Goal: Information Seeking & Learning: Find specific fact

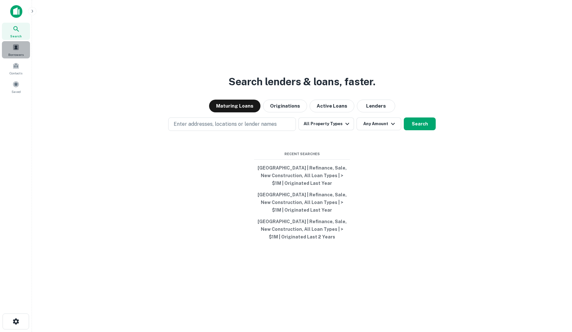
click at [17, 48] on span at bounding box center [15, 47] width 7 height 7
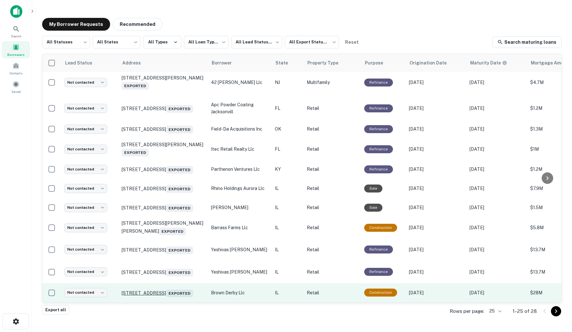
click at [162, 288] on p "[STREET_ADDRESS] Exported" at bounding box center [163, 292] width 83 height 9
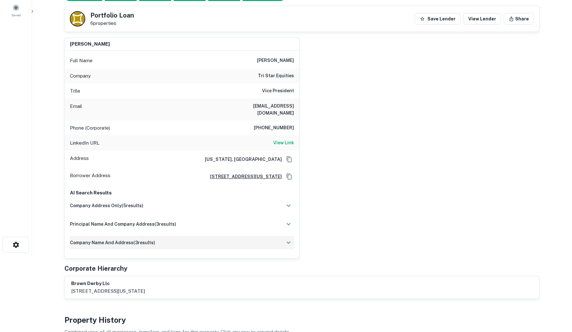
scroll to position [77, 0]
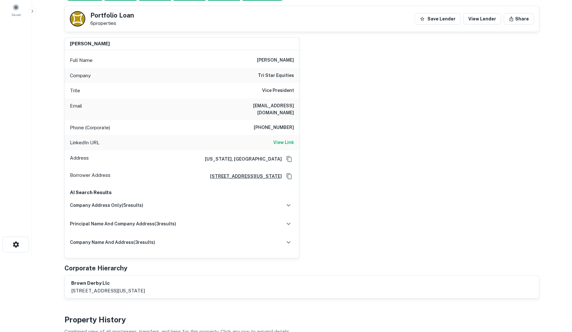
click at [247, 105] on h6 "[EMAIL_ADDRESS][DOMAIN_NAME]" at bounding box center [255, 109] width 77 height 14
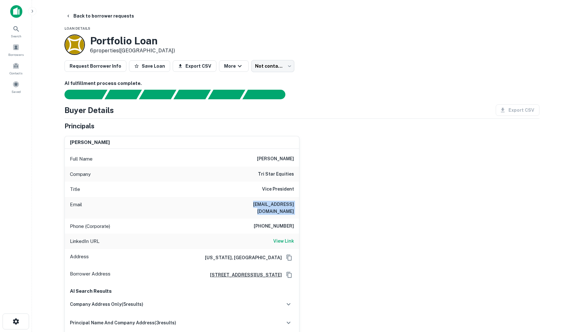
scroll to position [0, 0]
click at [285, 237] on h6 "View Link" at bounding box center [283, 240] width 21 height 7
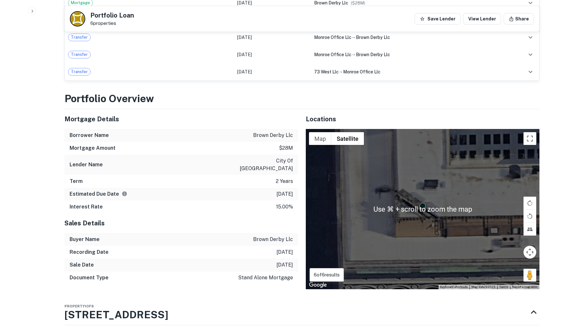
scroll to position [541, 0]
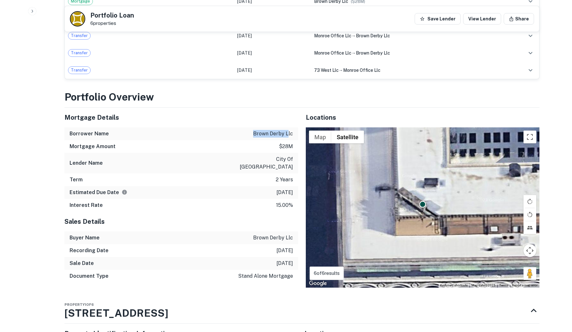
drag, startPoint x: 254, startPoint y: 127, endPoint x: 289, endPoint y: 125, distance: 35.1
click at [289, 130] on p "brown derby llc" at bounding box center [273, 134] width 40 height 8
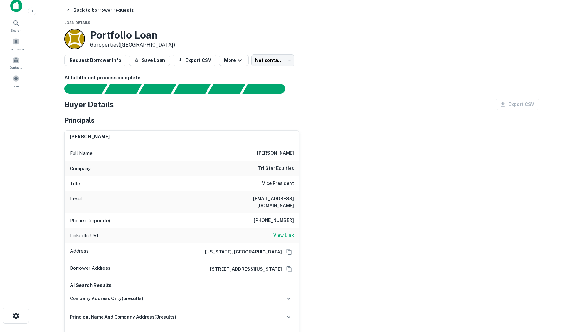
scroll to position [3, 0]
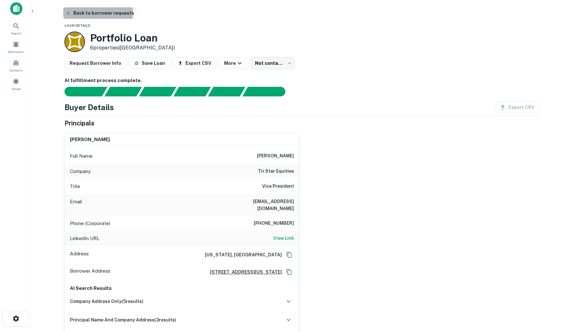
click at [71, 11] on icon "button" at bounding box center [68, 13] width 5 height 5
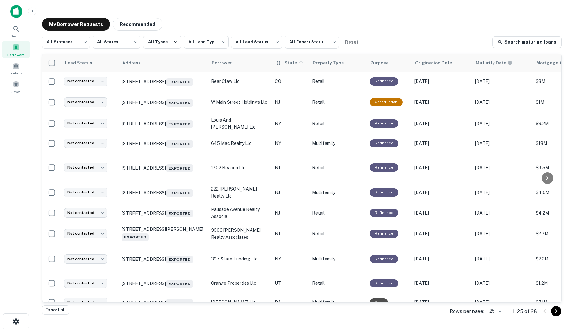
click at [285, 65] on span "State" at bounding box center [294, 63] width 21 height 8
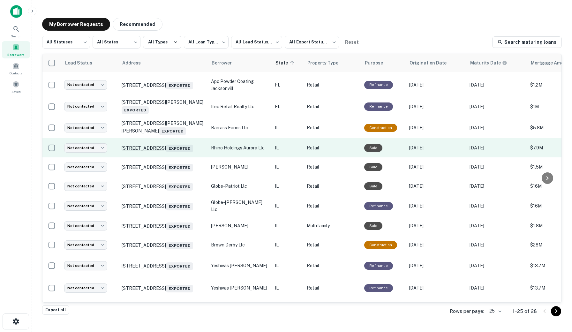
scroll to position [17, 0]
click at [130, 147] on p "[STREET_ADDRESS] Exported" at bounding box center [163, 147] width 83 height 9
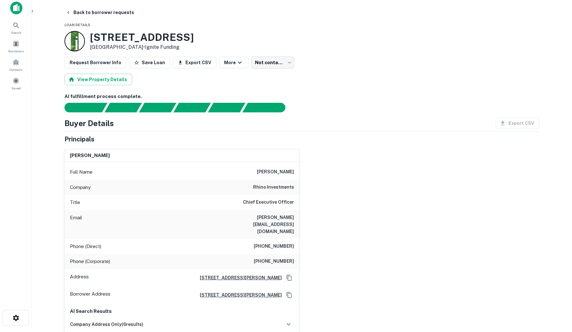
scroll to position [5, 0]
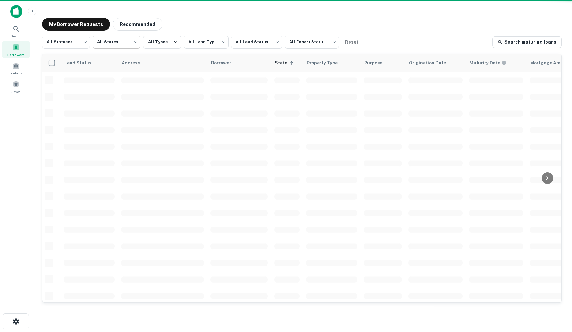
scroll to position [17, 0]
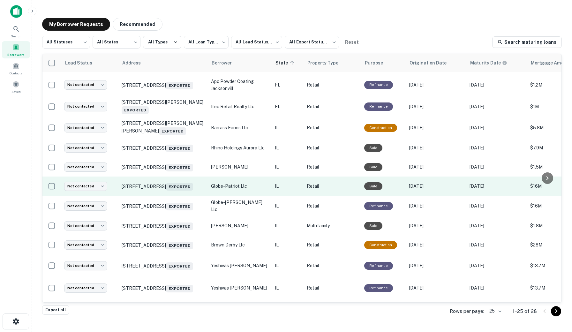
click at [291, 190] on p "IL" at bounding box center [288, 186] width 26 height 7
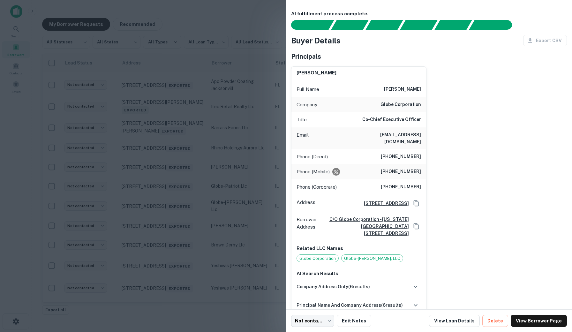
scroll to position [0, 0]
click at [226, 180] on div at bounding box center [286, 166] width 572 height 332
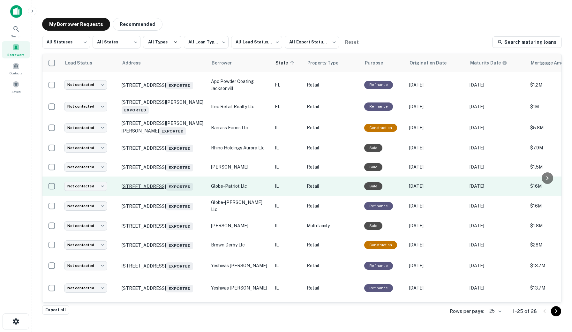
click at [165, 187] on p "[STREET_ADDRESS] Exported" at bounding box center [163, 186] width 83 height 9
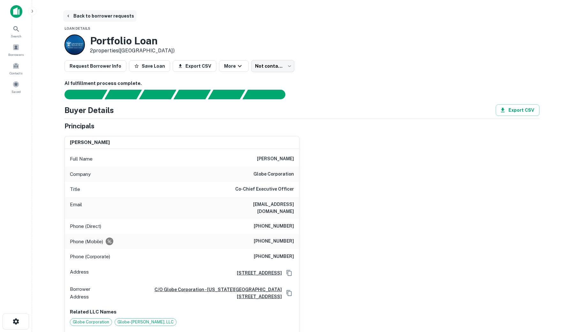
click at [68, 16] on icon "button" at bounding box center [68, 16] width 2 height 3
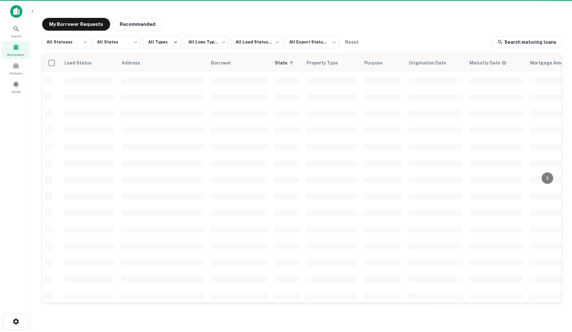
scroll to position [17, 0]
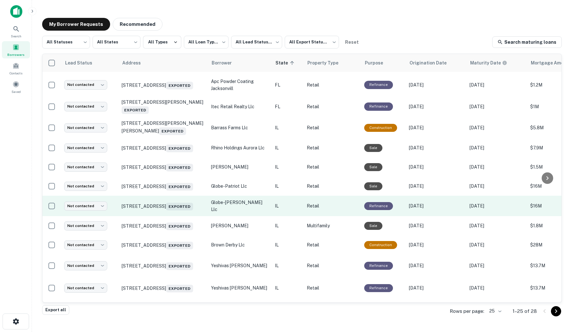
click at [333, 209] on p "Retail" at bounding box center [332, 205] width 51 height 7
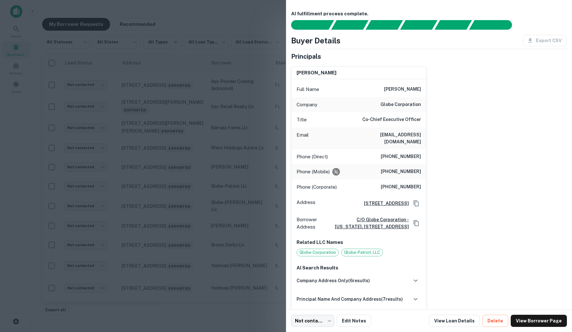
click at [238, 221] on div at bounding box center [286, 166] width 572 height 332
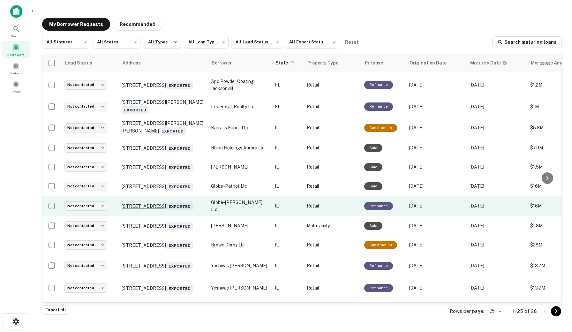
click at [166, 210] on p "[STREET_ADDRESS] Exported" at bounding box center [163, 205] width 83 height 9
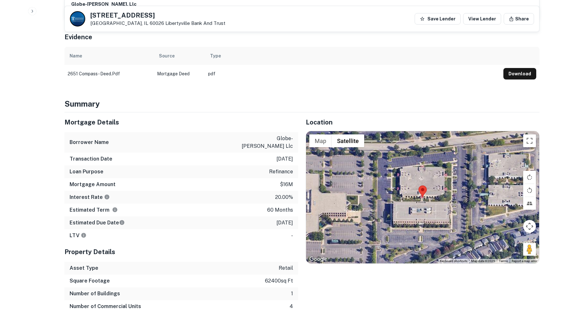
scroll to position [414, 0]
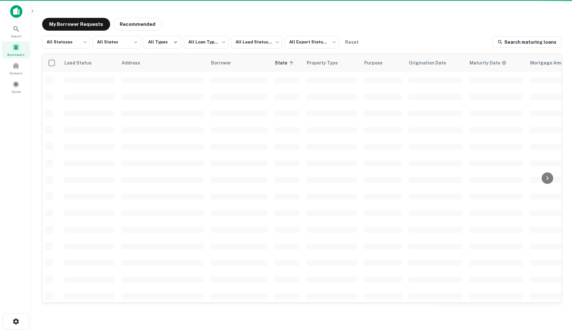
scroll to position [17, 0]
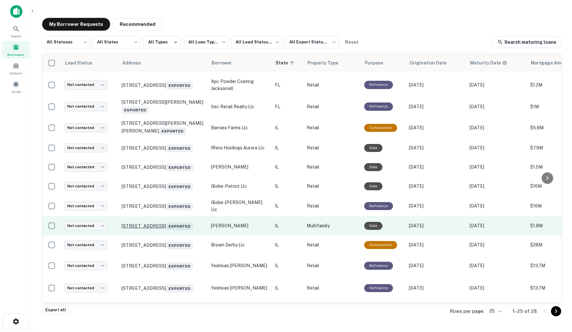
click at [170, 230] on p "[STREET_ADDRESS] Exported" at bounding box center [163, 225] width 83 height 9
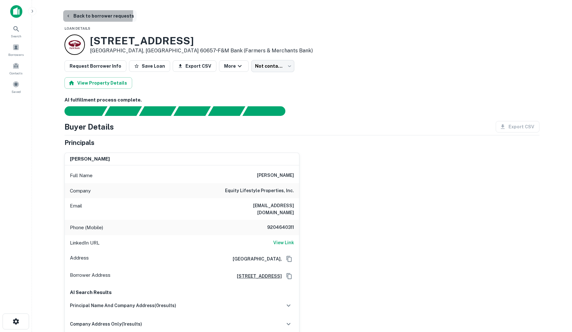
click at [71, 13] on button "Back to borrower requests" at bounding box center [99, 15] width 73 height 11
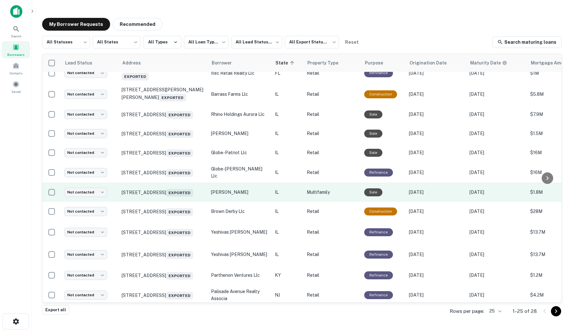
scroll to position [52, 0]
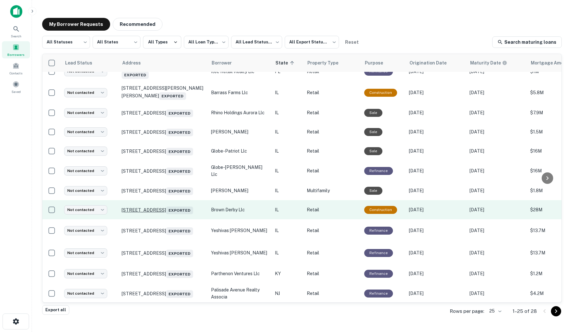
click at [176, 214] on p "[STREET_ADDRESS] Exported" at bounding box center [163, 209] width 83 height 9
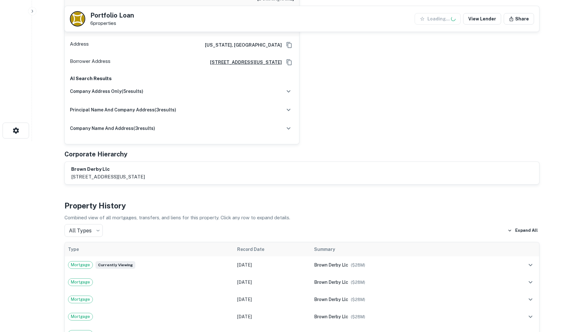
scroll to position [233, 0]
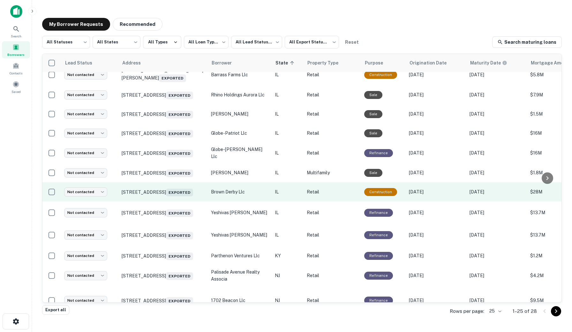
scroll to position [76, 0]
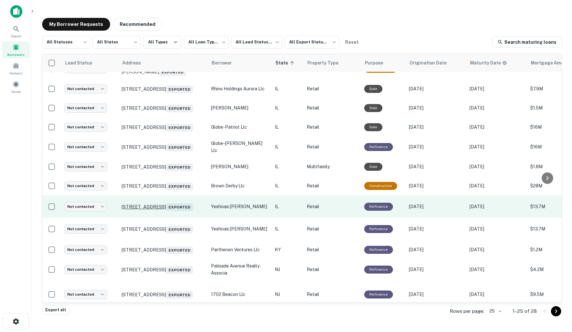
click at [179, 211] on p "[STREET_ADDRESS] Exported" at bounding box center [163, 206] width 83 height 9
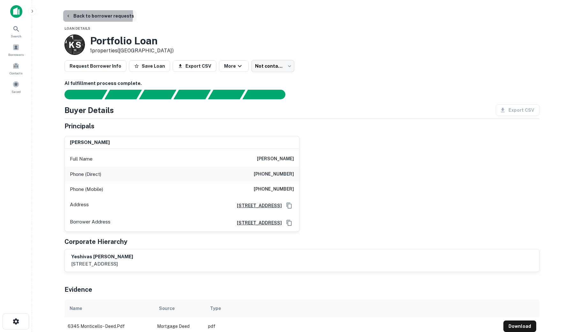
click at [91, 15] on button "Back to borrower requests" at bounding box center [99, 15] width 73 height 11
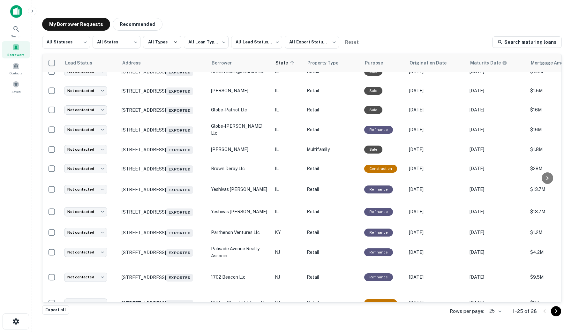
scroll to position [97, 0]
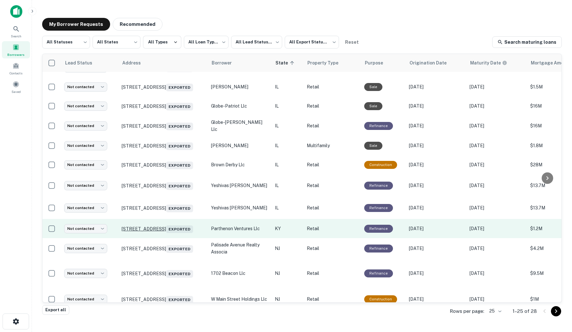
click at [181, 233] on p "[STREET_ADDRESS] Exported" at bounding box center [163, 228] width 83 height 9
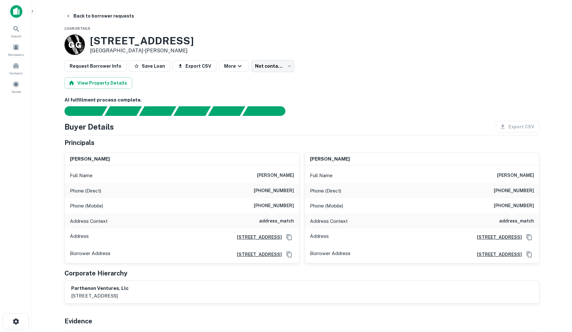
drag, startPoint x: 71, startPoint y: 159, endPoint x: 117, endPoint y: 160, distance: 46.0
click at [117, 160] on div "[PERSON_NAME]" at bounding box center [182, 159] width 234 height 13
copy h6 "[PERSON_NAME]"
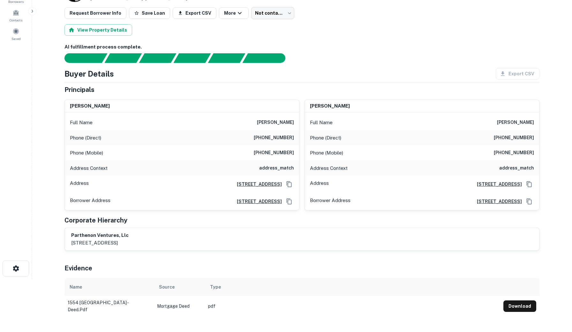
scroll to position [53, 0]
